Goal: Find specific page/section: Find specific page/section

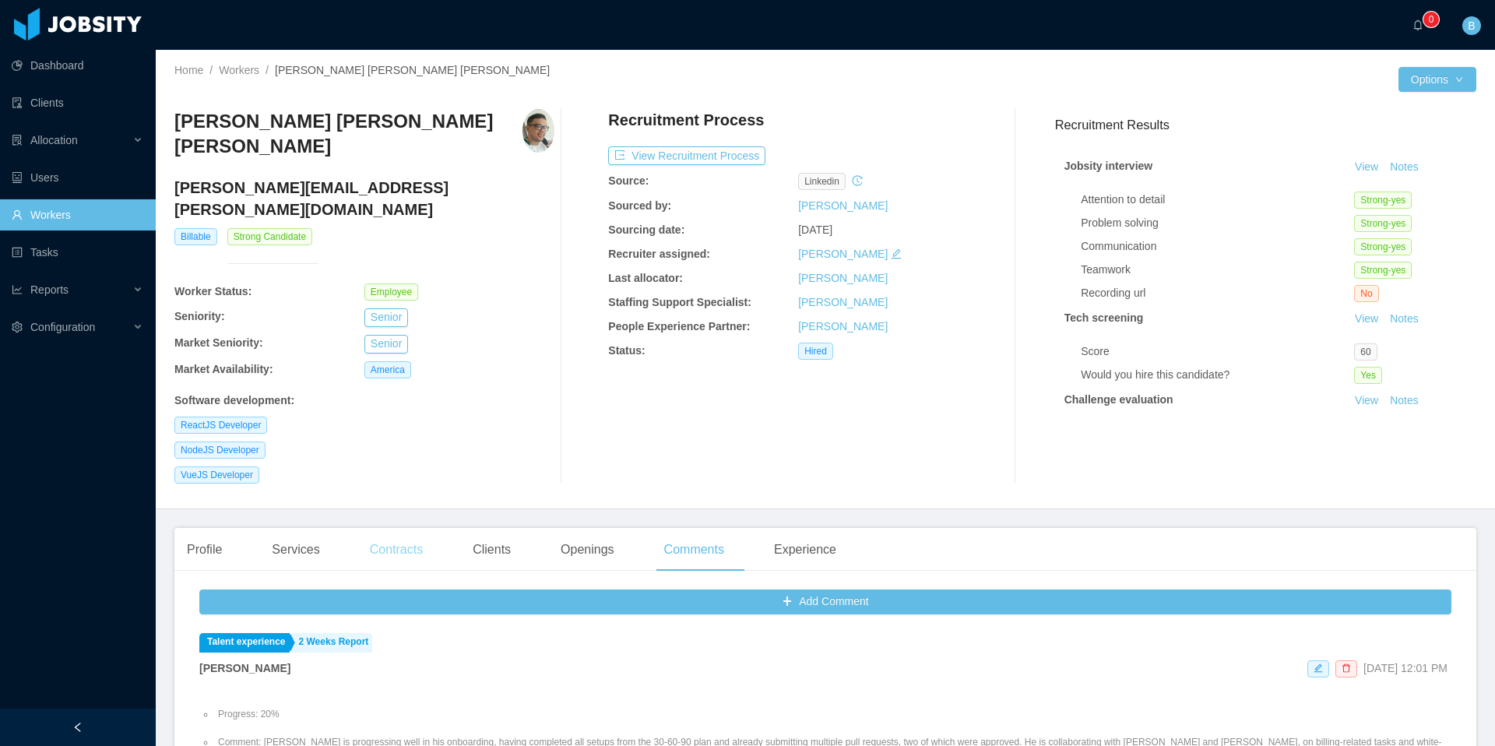
scroll to position [62, 0]
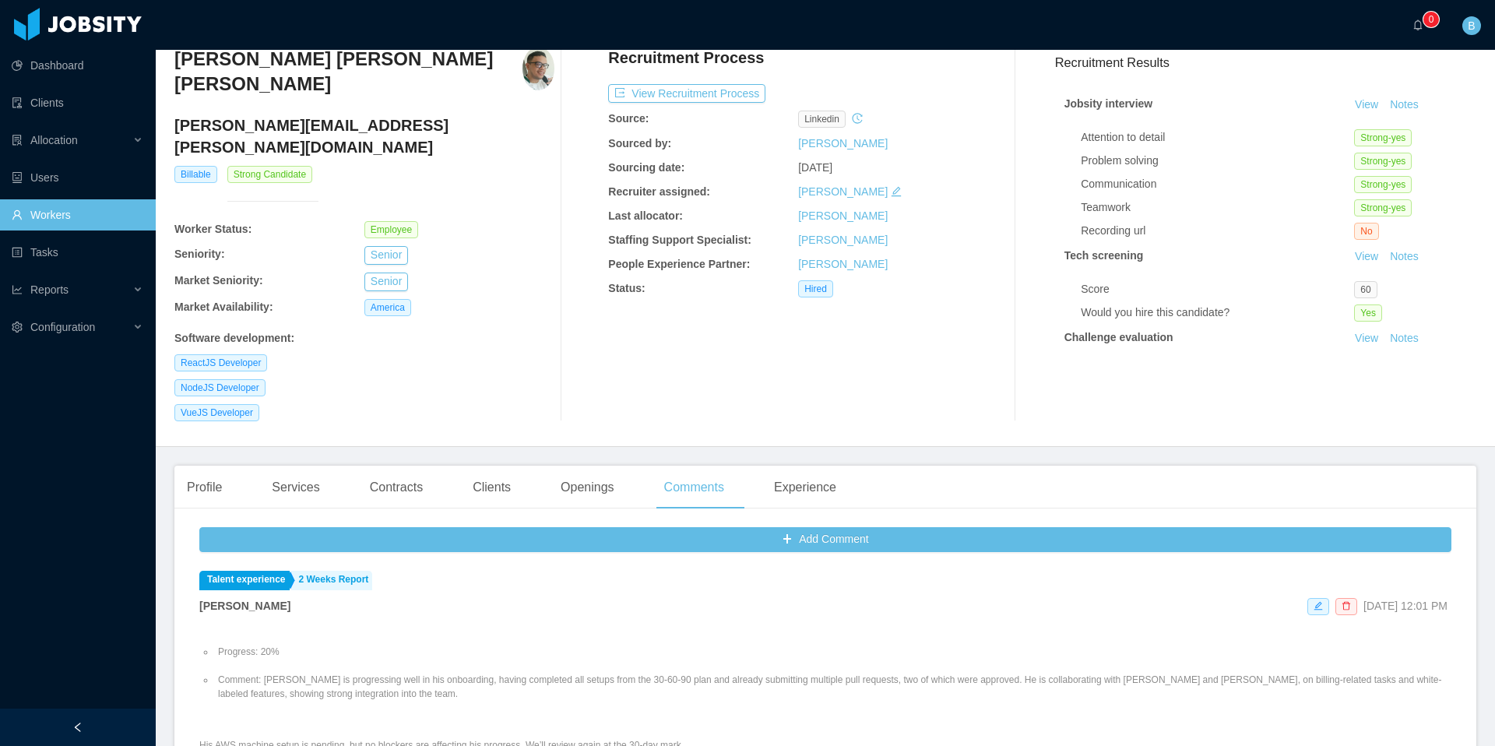
click at [80, 219] on link "Workers" at bounding box center [78, 214] width 132 height 31
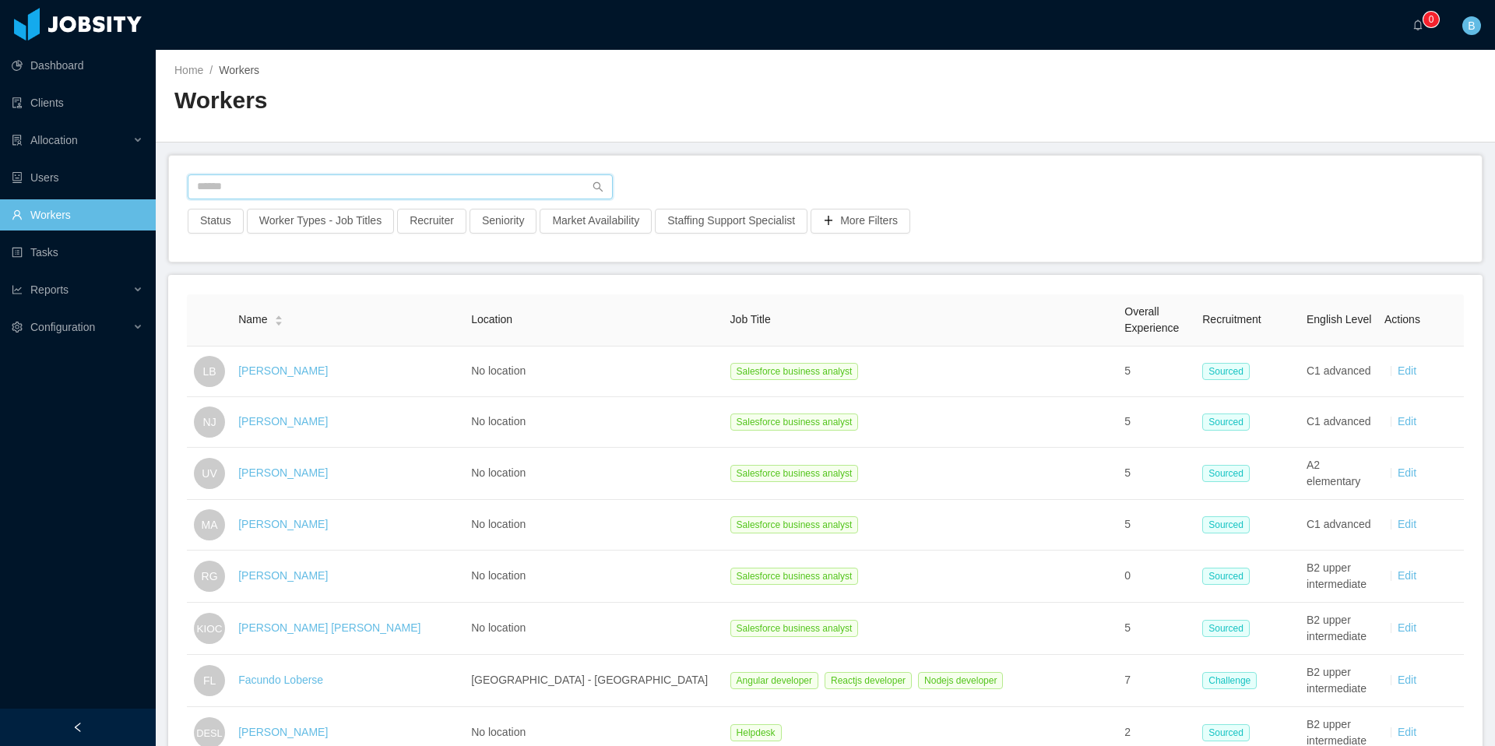
click at [315, 181] on input "text" at bounding box center [400, 186] width 425 height 25
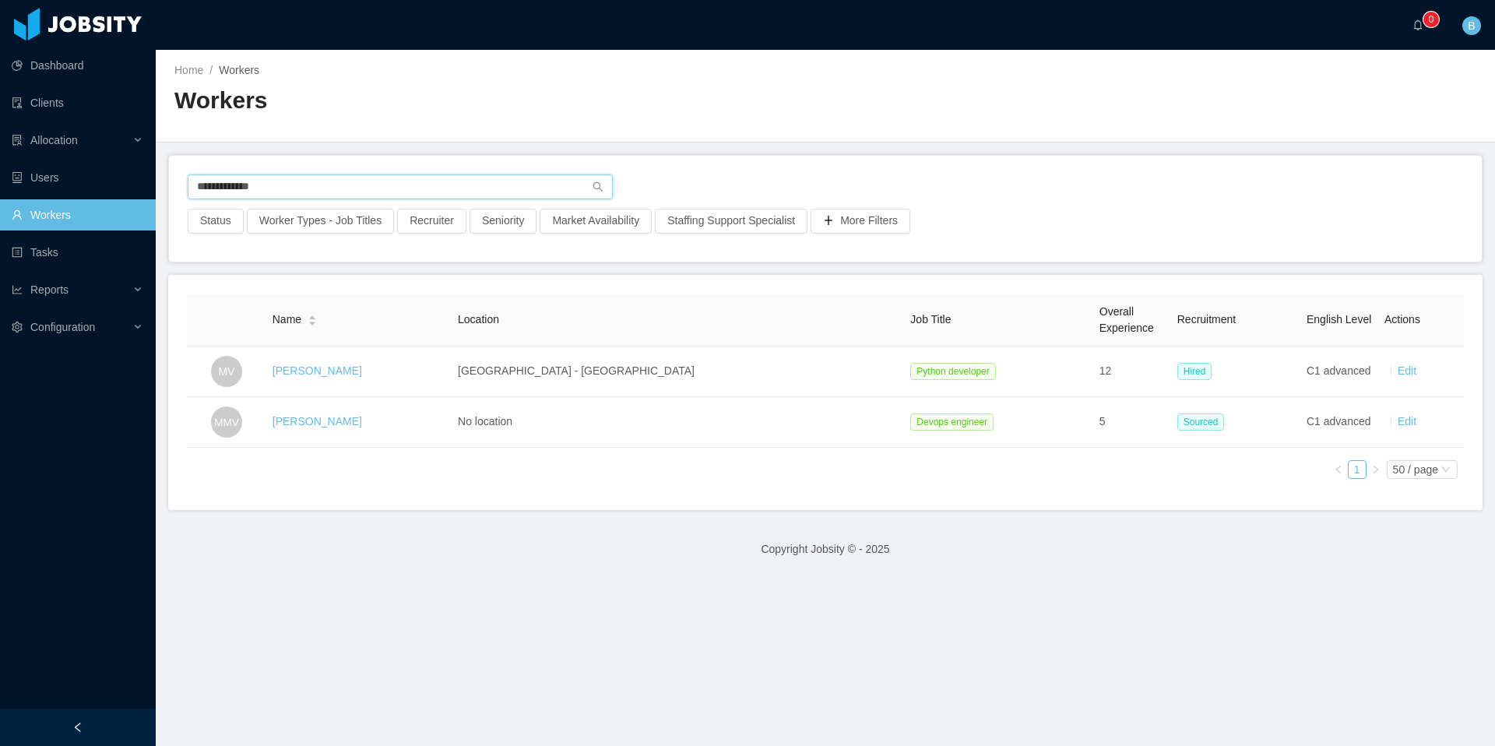
type input "**********"
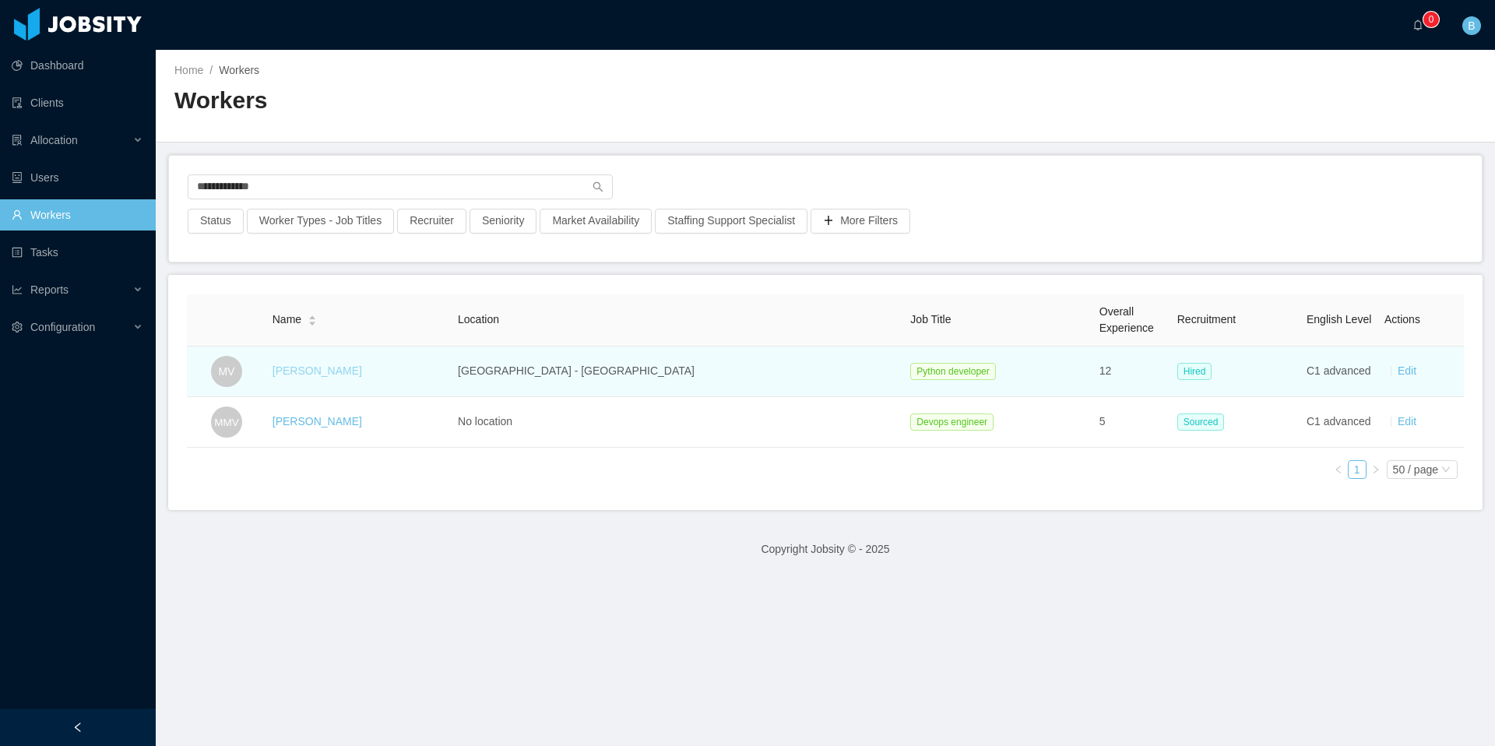
click at [321, 368] on link "[PERSON_NAME]" at bounding box center [317, 370] width 90 height 12
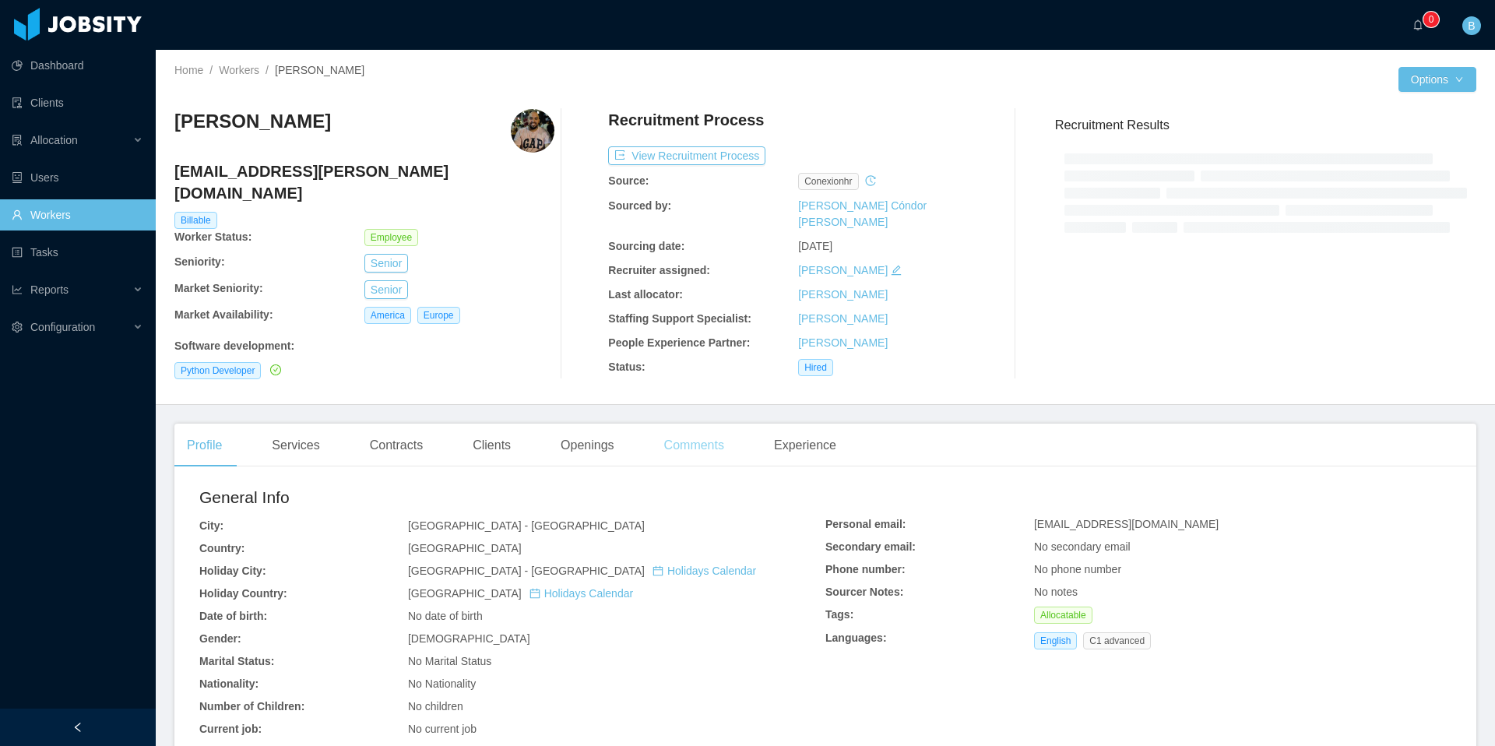
click at [687, 427] on div "Comments" at bounding box center [694, 445] width 85 height 44
